Goal: Transaction & Acquisition: Purchase product/service

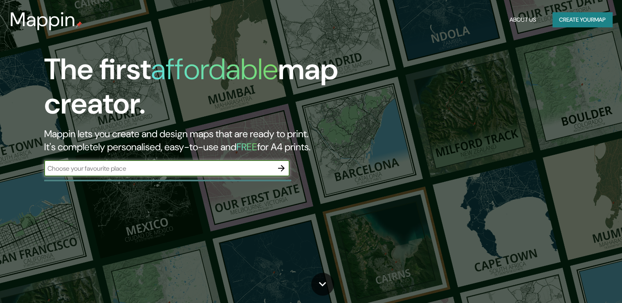
click at [281, 171] on icon "button" at bounding box center [281, 168] width 7 height 7
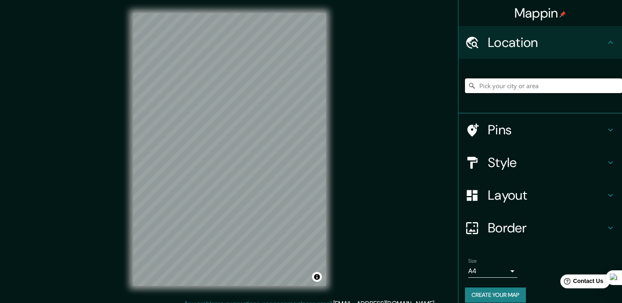
click at [516, 83] on input "Pick your city or area" at bounding box center [543, 85] width 157 height 15
type input "[GEOGRAPHIC_DATA]"
click at [517, 165] on h4 "Style" at bounding box center [547, 163] width 118 height 16
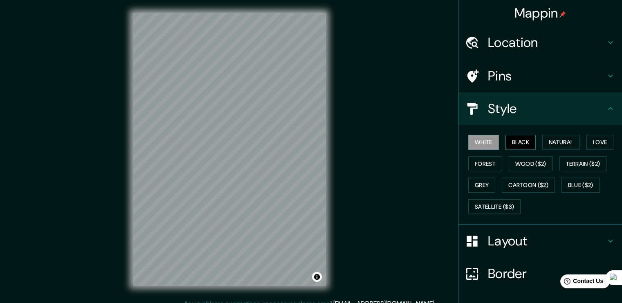
click at [509, 141] on button "Black" at bounding box center [520, 142] width 31 height 15
